Goal: Information Seeking & Learning: Learn about a topic

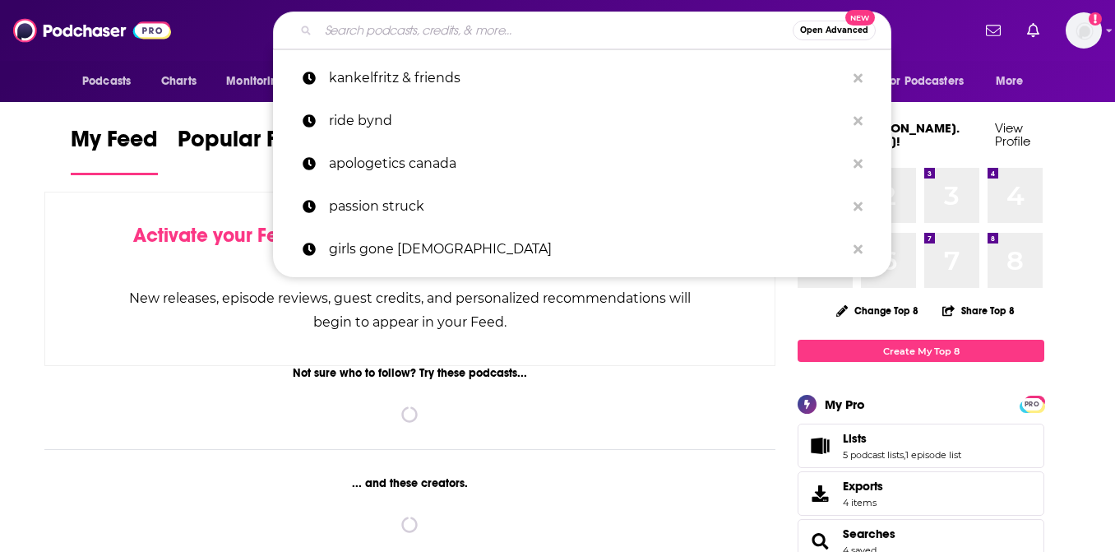
click at [371, 24] on input "Search podcasts, credits, & more..." at bounding box center [555, 30] width 475 height 26
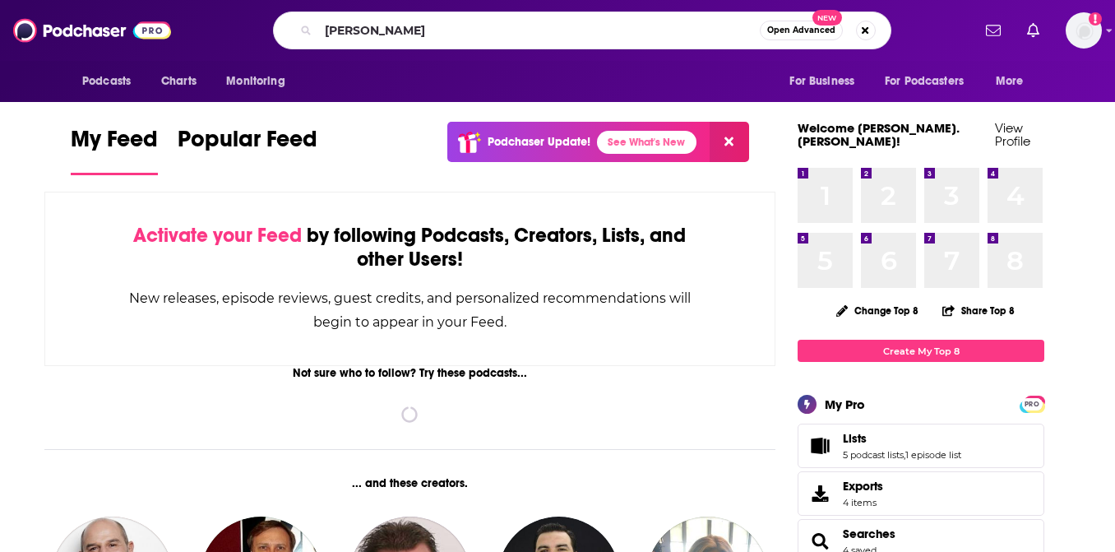
type input "[PERSON_NAME]"
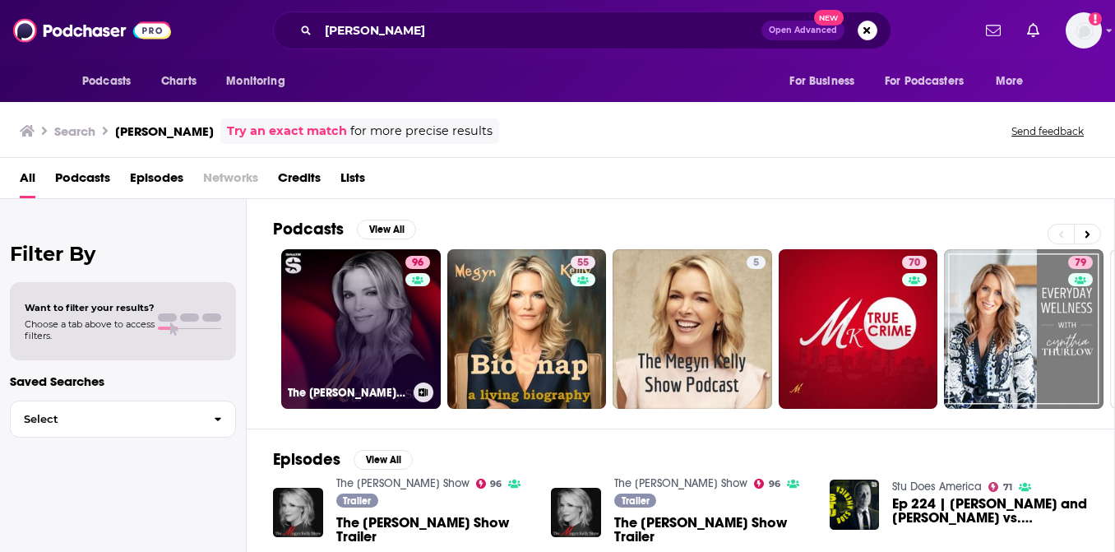
click at [362, 330] on link "96 The [PERSON_NAME] Show" at bounding box center [361, 329] width 160 height 160
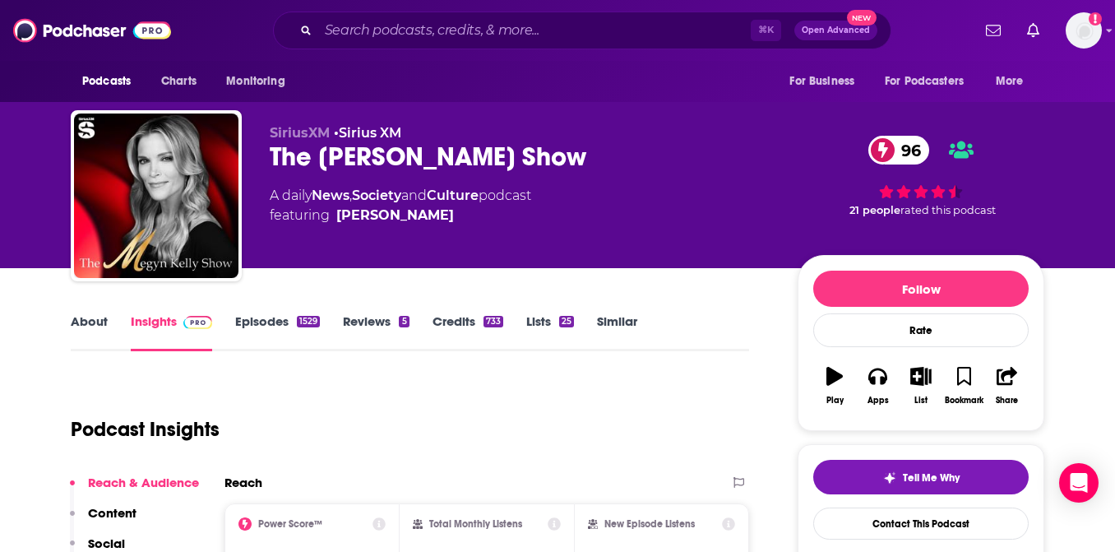
click at [90, 326] on link "About" at bounding box center [89, 332] width 37 height 38
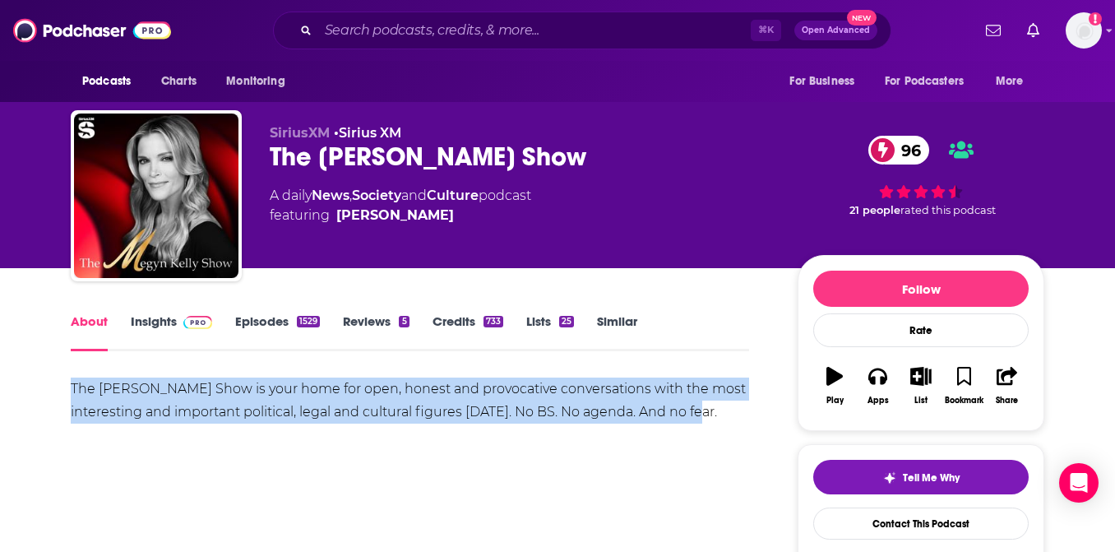
drag, startPoint x: 713, startPoint y: 412, endPoint x: 72, endPoint y: 392, distance: 641.9
click at [72, 392] on div "The [PERSON_NAME] Show is your home for open, honest and provocative conversati…" at bounding box center [410, 401] width 679 height 46
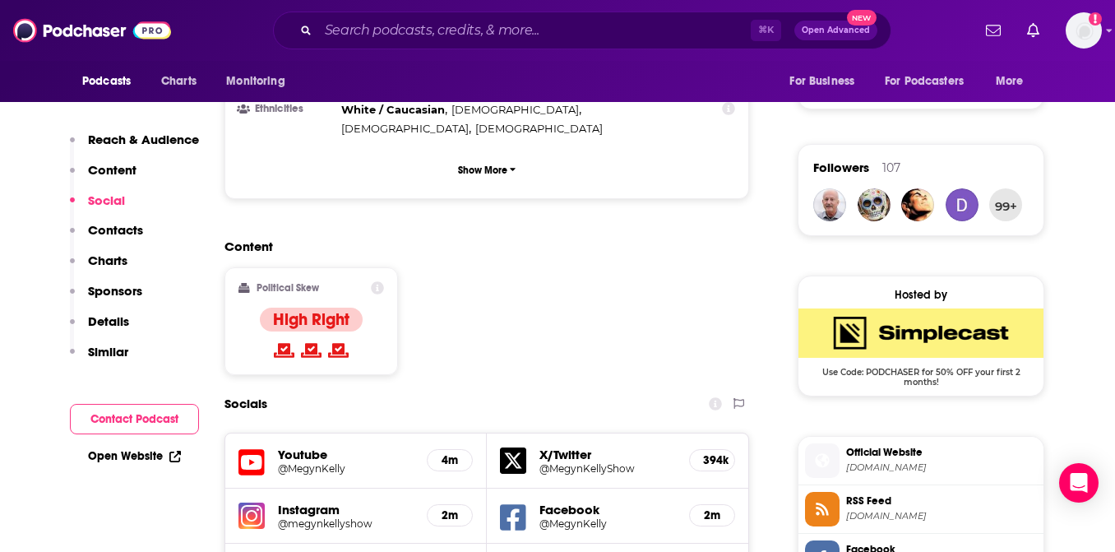
scroll to position [1136, 0]
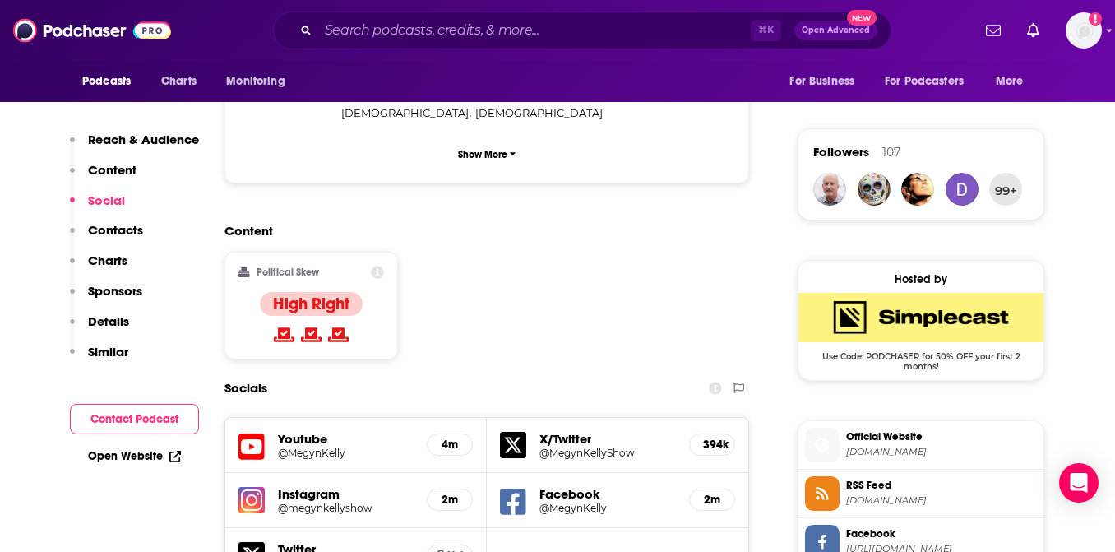
click at [320, 502] on h5 "@megynkellyshow" at bounding box center [346, 508] width 136 height 12
